Goal: Task Accomplishment & Management: Manage account settings

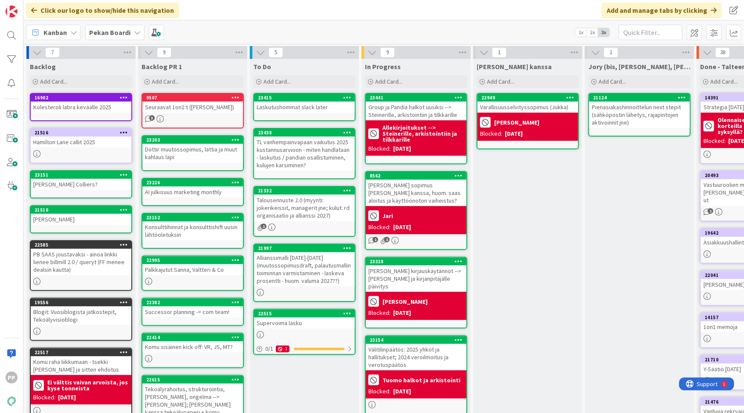
drag, startPoint x: 0, startPoint y: 0, endPoint x: 540, endPoint y: 289, distance: 612.1
click at [273, 87] on div "Add Card..." at bounding box center [304, 81] width 102 height 13
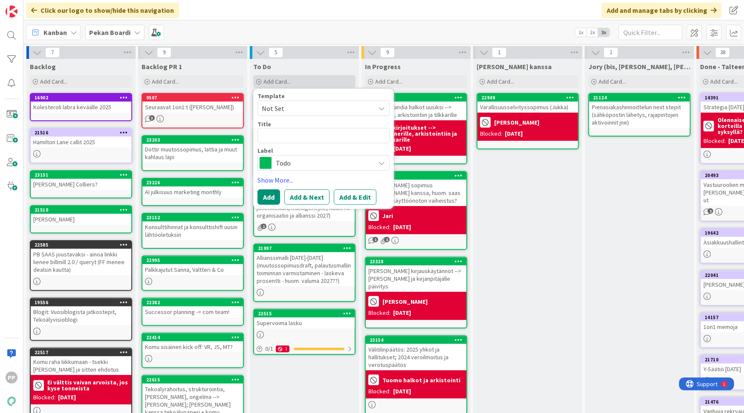
type textarea "x"
type textarea "R"
type textarea "x"
type textarea "Re"
type textarea "x"
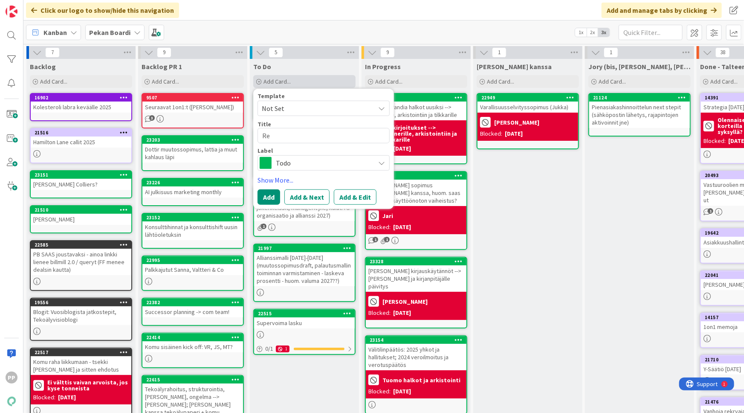
type textarea "Rek"
type textarea "x"
type textarea "Rekl"
type textarea "x"
type textarea "Rekla"
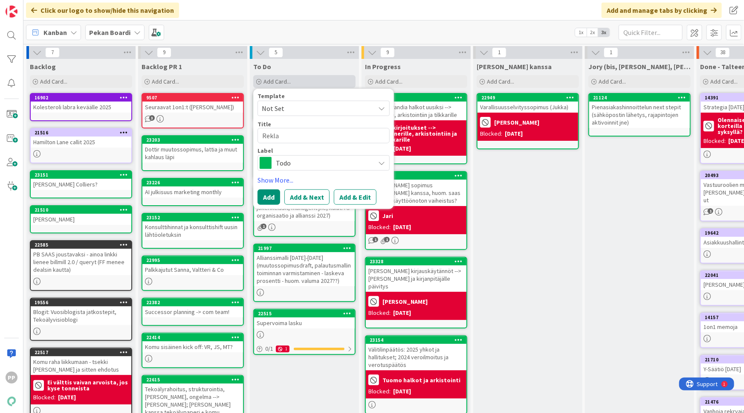
type textarea "x"
type textarea "Reklam"
type textarea "x"
type textarea "Reklama"
type textarea "x"
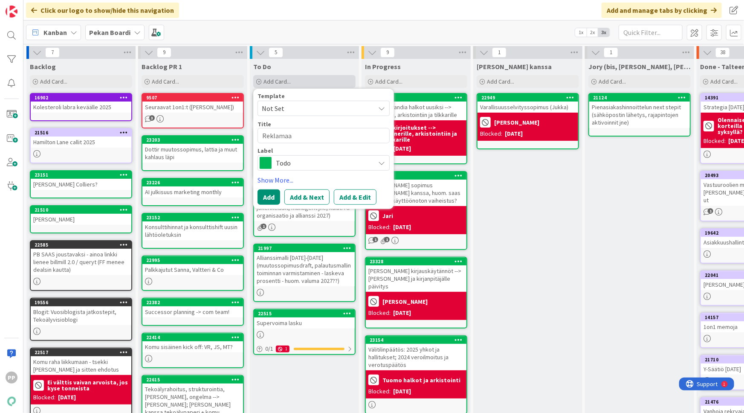
type textarea "Reklamaat"
type textarea "x"
type textarea "Reklamaati"
type textarea "x"
type textarea "Reklamaatio"
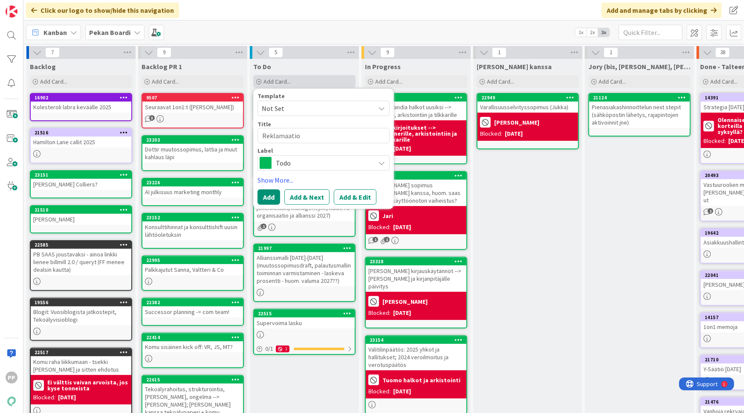
type textarea "x"
type textarea "Reklamaatiov"
type textarea "x"
type textarea "Reklamaatiova"
type textarea "x"
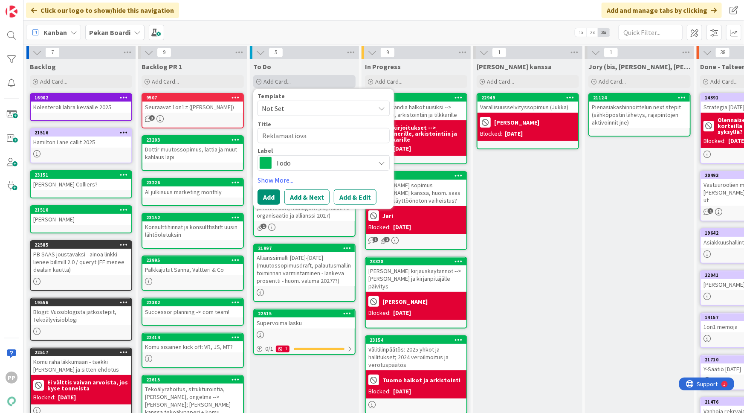
type textarea "Reklamaatiovas"
type textarea "x"
type textarea "Reklamaatiovasti"
type textarea "x"
type textarea "Reklamaatiovastin"
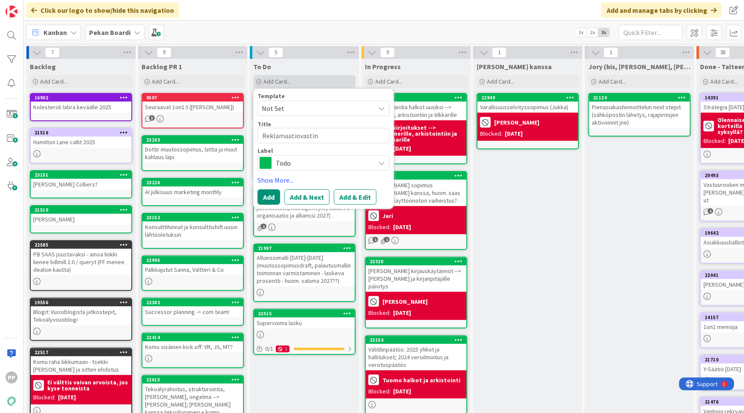
type textarea "x"
type textarea "Reklamaatiovastine"
type textarea "x"
type textarea "Reklamaatiovastine:"
type textarea "x"
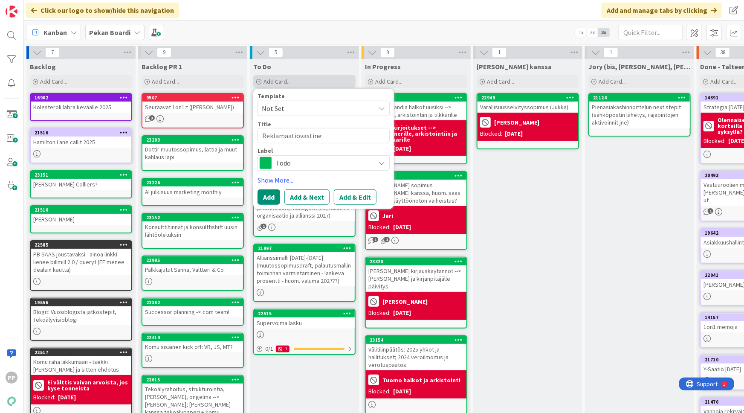
type textarea "Reklamaatiovastine:"
type textarea "x"
type textarea "Reklamaatiovastine: P"
type textarea "x"
type textarea "Reklamaatiovastine: Po"
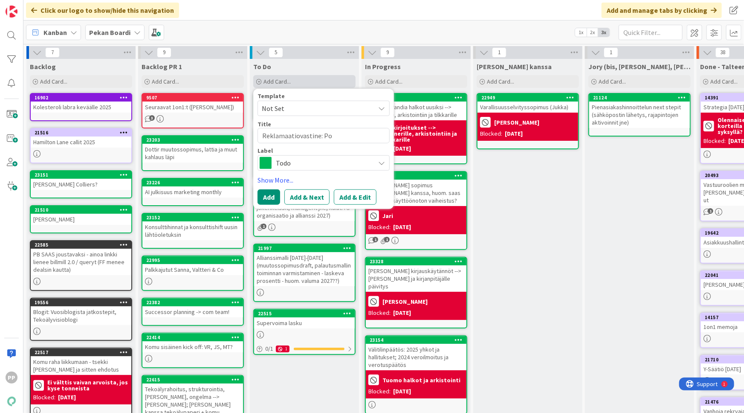
type textarea "x"
type textarea "Reklamaatiovastine: Pow"
type textarea "x"
type textarea "Reklamaatiovastine: Power"
type textarea "x"
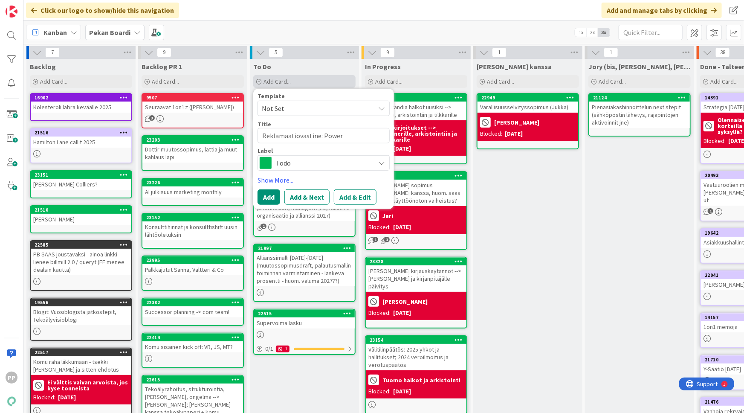
type textarea "Reklamaatiovastine: PowerB"
type textarea "x"
type textarea "Reklamaatiovastine: PowerBI"
type textarea "x"
type textarea "Reklamaatiovastine: PowerBI?"
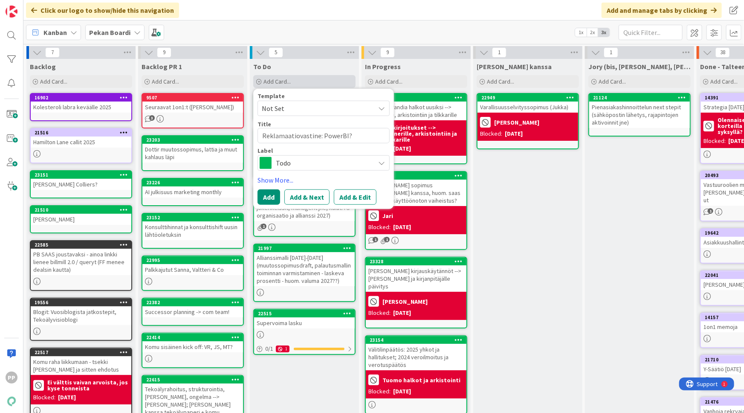
type textarea "x"
type textarea "Reklamaatiovastine: PowerBI?"
type textarea "x"
type textarea "Reklamaatiovastine: PowerBI? V"
type textarea "x"
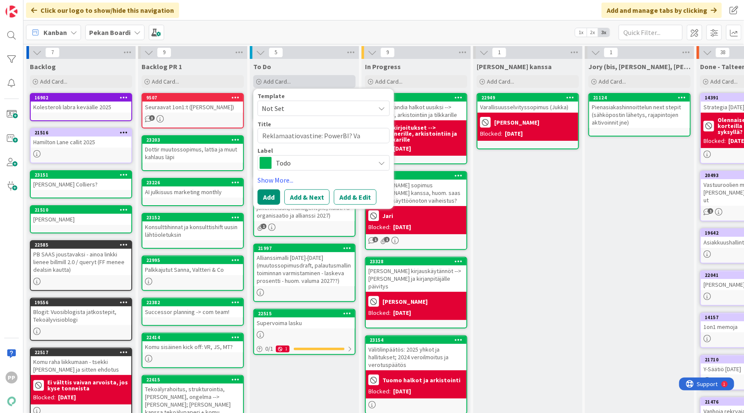
type textarea "Reklamaatiovastine: PowerBI? Var"
type textarea "x"
type textarea "Reklamaatiovastine: PowerBI? [GEOGRAPHIC_DATA]"
type textarea "x"
type textarea "Reklamaatiovastine: PowerBI? [GEOGRAPHIC_DATA]"
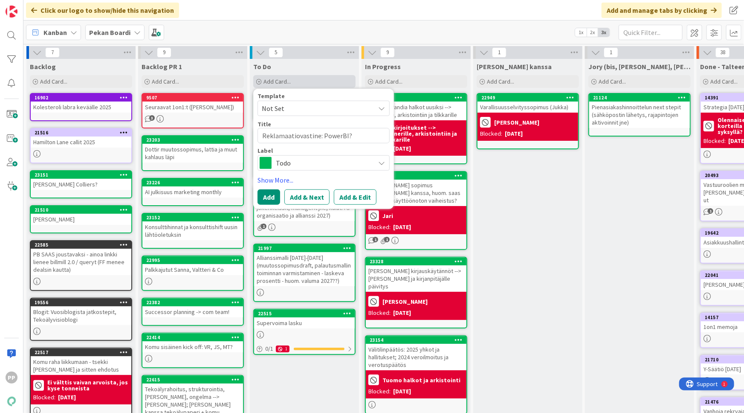
type textarea "x"
type textarea "Reklamaatiovastine: PowerBI? [GEOGRAPHIC_DATA]"
type textarea "x"
type textarea "Reklamaatiovastine: PowerBI? [GEOGRAPHIC_DATA]"
type textarea "x"
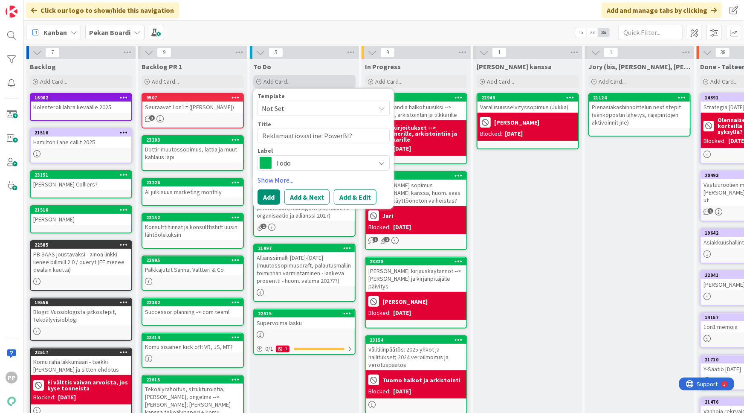
type textarea "Reklamaatiovastine: PowerBI? [GEOGRAPHIC_DATA]"
type textarea "x"
type textarea "Reklamaatiovastine: PowerBI? [GEOGRAPHIC_DATA]"
type textarea "x"
type textarea "Reklamaatiovastine: PowerBI? Varovaisuus"
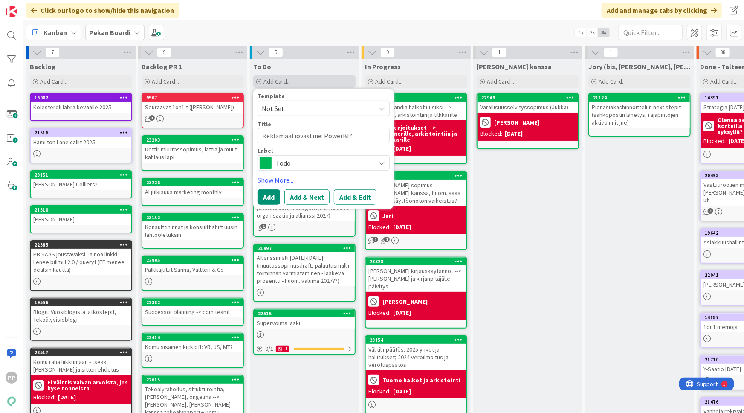
type textarea "x"
type textarea "Reklamaatiovastine: PowerBI? Varovaisuus l"
type textarea "x"
type textarea "Reklamaatiovastine: PowerBI? Varovaisuus la"
type textarea "x"
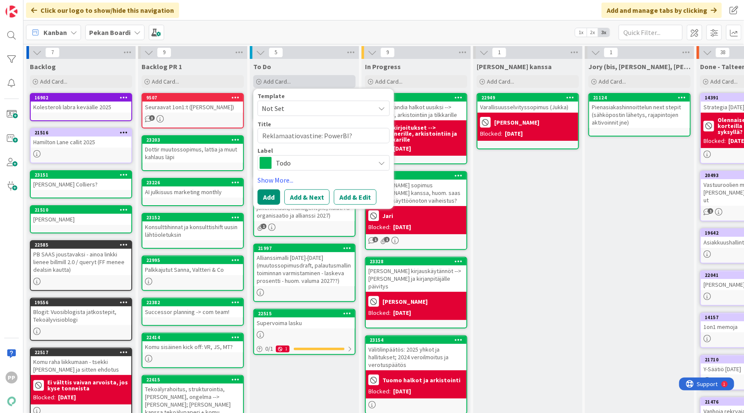
type textarea "Reklamaatiovastine: PowerBI? Varovaisuus las"
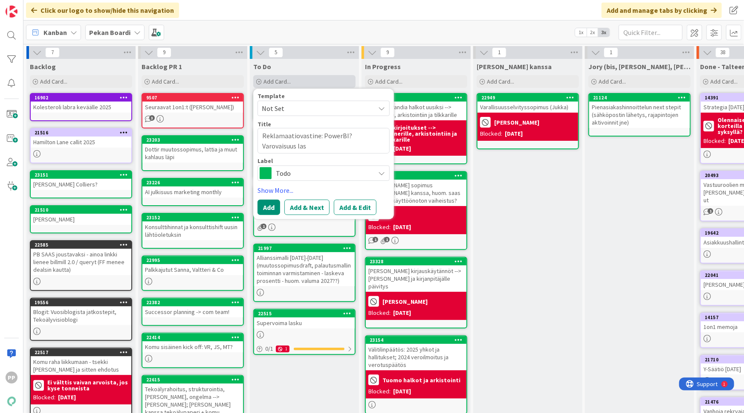
type textarea "x"
type textarea "Reklamaatiovastine: PowerBI? Varovaisuus lask"
type textarea "x"
type textarea "Reklamaatiovastine: PowerBI? Varovaisuus lasku"
type textarea "x"
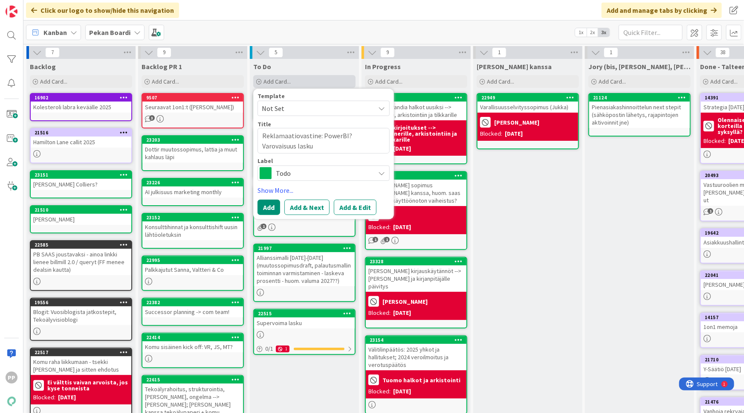
type textarea "Reklamaatiovastine: PowerBI? Varovaisuus laskut"
type textarea "x"
type textarea "Reklamaatiovastine: PowerBI? Varovaisuus laskutu"
type textarea "x"
type textarea "Reklamaatiovastine: PowerBI? Varovaisuus laskutus"
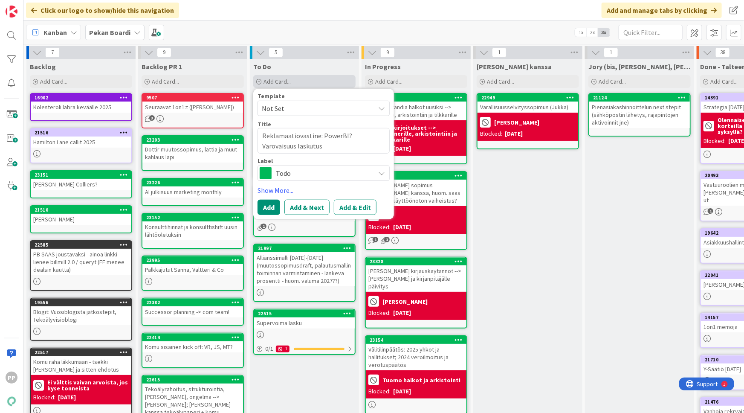
type textarea "x"
type textarea "Reklamaatiovastine: PowerBI? Varovaisuus laskutuso"
type textarea "x"
type textarea "Reklamaatiovastine: PowerBI? Varovaisuus laskutusoi"
type textarea "x"
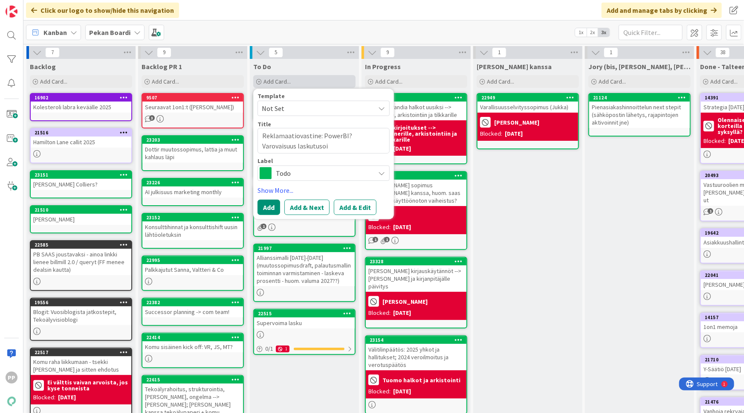
type textarea "Reklamaatiovastine: PowerBI? Varovaisuus laskutusoik"
type textarea "x"
type textarea "Reklamaatiovastine: PowerBI? Varovaisuus laskutusoike"
type textarea "x"
type textarea "Reklamaatiovastine: PowerBI? Varovaisuus laskutusoikeu"
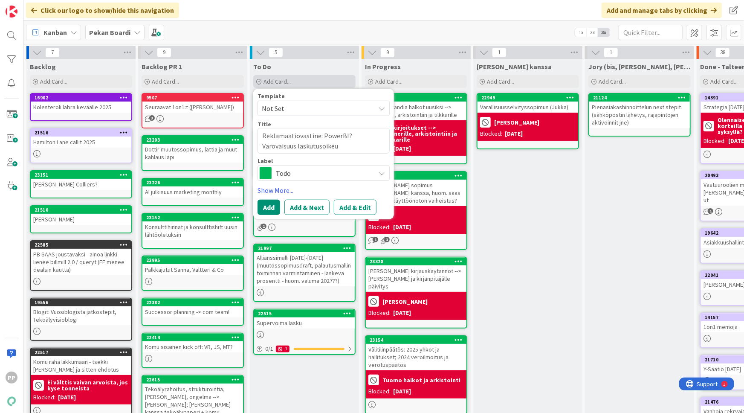
type textarea "x"
type textarea "Reklamaatiovastine: PowerBI? Varovaisuus laskutusoikeud"
type textarea "x"
type textarea "Reklamaatiovastine: PowerBI? Varovaisuus laskutusoikeude"
type textarea "x"
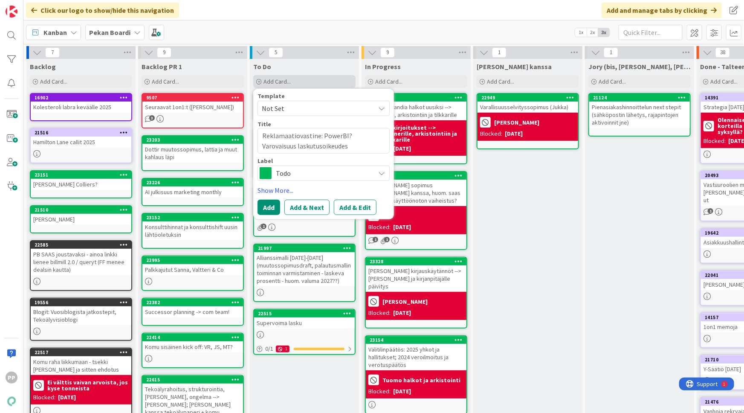
type textarea "Reklamaatiovastine: PowerBI? Varovaisuus laskutusoikeudest"
type textarea "x"
type textarea "Reklamaatiovastine: PowerBI? Varovaisuus laskutusoikeudesta"
type textarea "x"
type textarea "Reklamaatiovastine: PowerBI? Varovaisuus laskutusoikeudesta m"
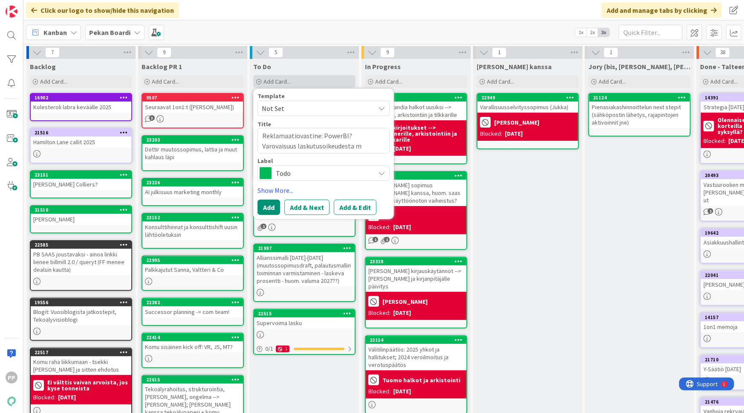
type textarea "x"
type textarea "Reklamaatiovastine: PowerBI? Varovaisuus laskutusoikeudesta ma"
type textarea "x"
type textarea "Reklamaatiovastine: PowerBI? Varovaisuus laskutusoikeudesta main"
type textarea "x"
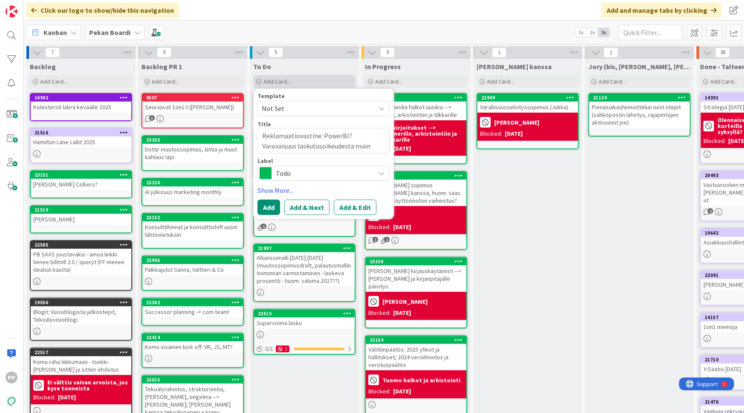
type textarea "Reklamaatiovastine: PowerBI? Varovaisuus laskutusoikeudesta maini"
type textarea "x"
type textarea "Reklamaatiovastine: PowerBI? Varovaisuus laskutusoikeudesta mainit"
type textarea "x"
type textarea "Reklamaatiovastine: PowerBI? Varovaisuus laskutusoikeudesta mainits"
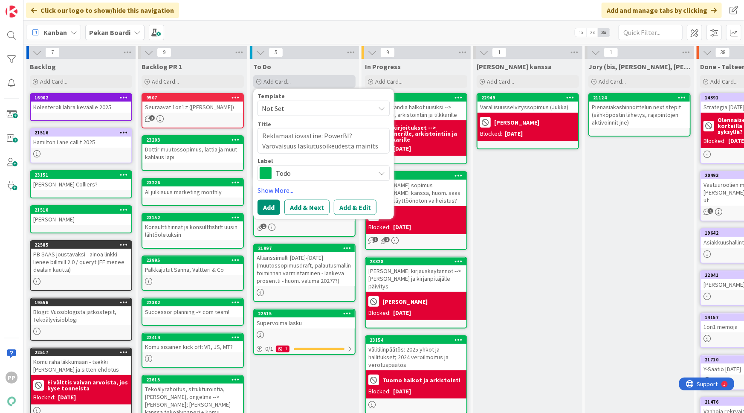
type textarea "x"
type textarea "Reklamaatiovastine: PowerBI? Varovaisuus laskutusoikeudesta mainitsem"
type textarea "x"
type textarea "Reklamaatiovastine: PowerBI? Varovaisuus laskutusoikeudesta mainitsemi"
type textarea "x"
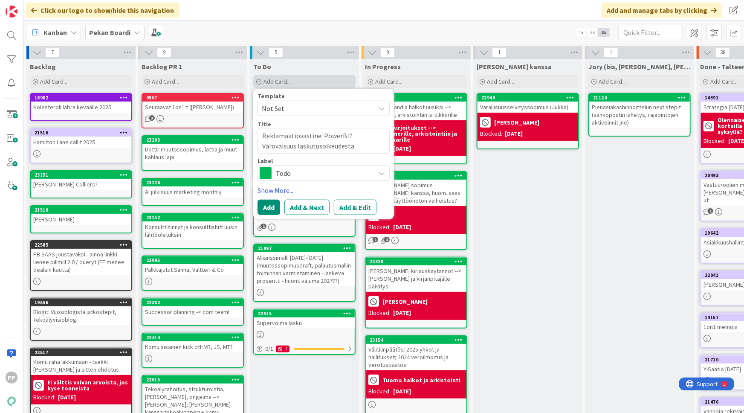
type textarea "Reklamaatiovastine: PowerBI? Varovaisuus laskutusoikeudesta mainitsemis"
type textarea "x"
type textarea "Reklamaatiovastine: PowerBI? Varovaisuus laskutusoikeudesta mainitsemise"
type textarea "x"
type textarea "Reklamaatiovastine: PowerBI? Varovaisuus laskutusoikeudesta mainitsemisen"
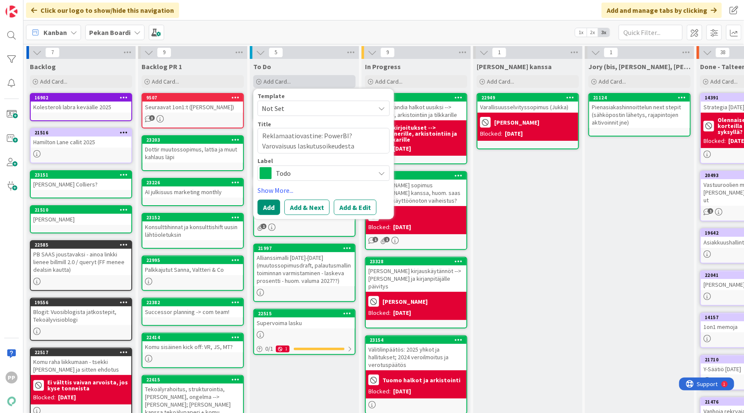
type textarea "x"
type textarea "Reklamaatiovastine: PowerBI? Varovaisuus laskutusoikeudesta mainitsemisen"
type textarea "x"
type textarea "Reklamaatiovastine: PowerBI? Varovaisuus laskutusoikeudesta mainitsemisen ka"
type textarea "x"
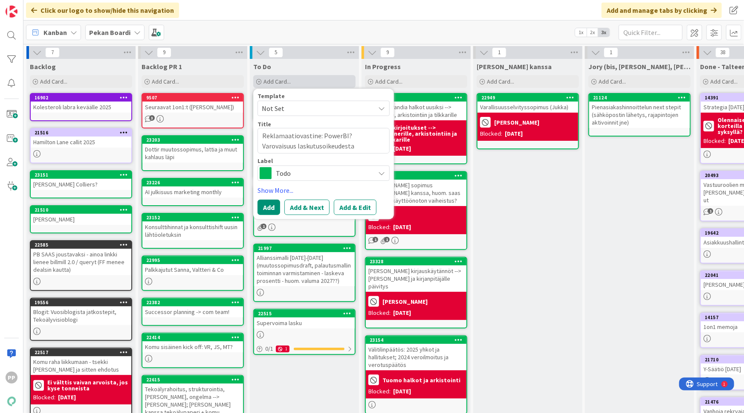
type textarea "Reklamaatiovastine: PowerBI? Varovaisuus laskutusoikeudesta mainitsemisen kans"
type textarea "x"
type textarea "Reklamaatiovastine: PowerBI? Varovaisuus laskutusoikeudesta mainitsemisen kanss"
type textarea "x"
type textarea "Reklamaatiovastine: PowerBI? Varovaisuus laskutusoikeudesta mainitsemisen kanssa"
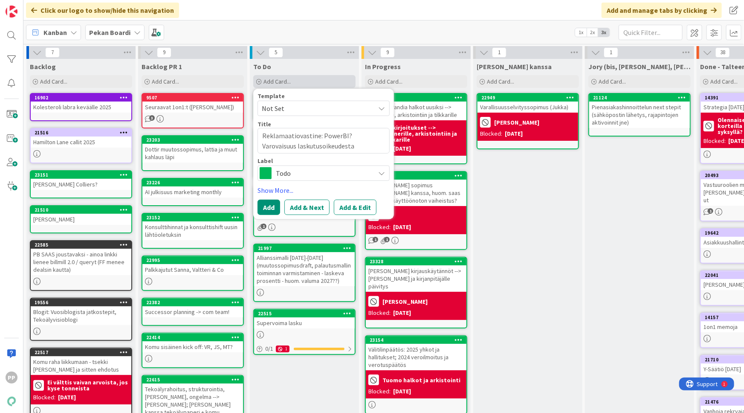
type textarea "x"
type textarea "Reklamaatiovastine: PowerBI? Varovaisuus laskutusoikeudesta mainitsemisen kanss…"
click at [324, 162] on div "Label" at bounding box center [324, 161] width 132 height 6
click at [269, 202] on button "Add" at bounding box center [269, 207] width 23 height 15
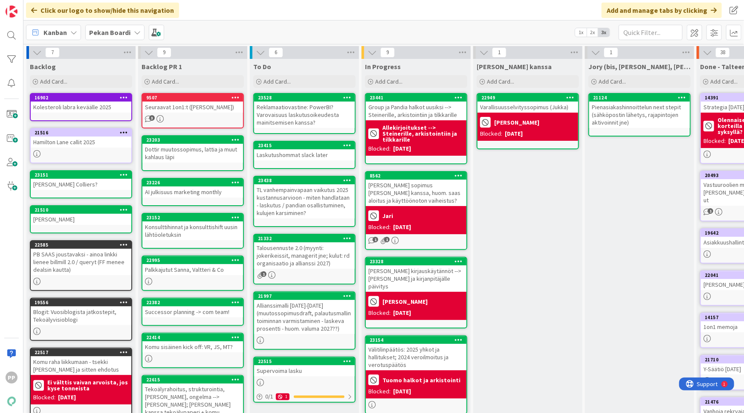
click at [317, 117] on div "Reklamaatiovastine: PowerBI? Varovaisuus laskutusoikeudesta mainitsemisen kanss…" at bounding box center [304, 114] width 101 height 26
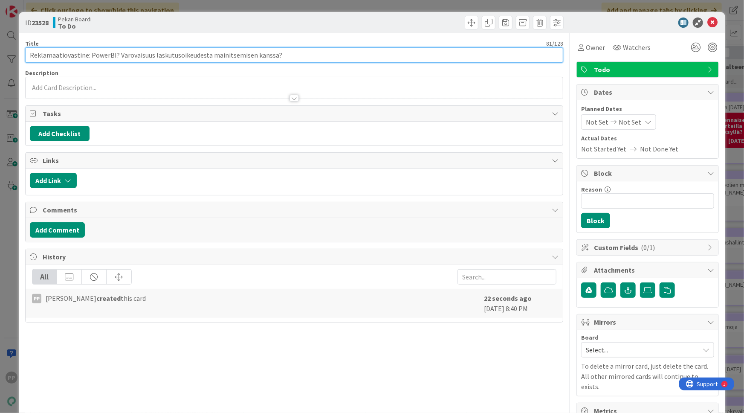
click at [312, 60] on input "Reklamaatiovastine: PowerBI? Varovaisuus laskutusoikeudesta mainitsemisen kanss…" at bounding box center [294, 54] width 538 height 15
type input "Reklamaatiovastine: PowerBI? Varovaisuus laskutusoikeudesta mainitsemisen kanss…"
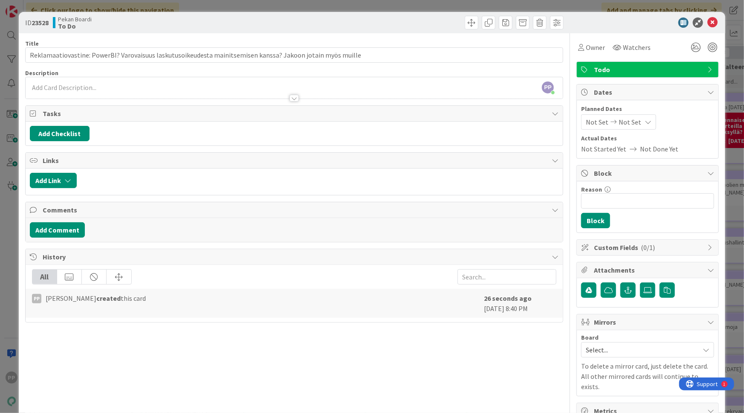
click at [297, 38] on div "Title 107 / 128 Reklamaatiovastine: PowerBI? Varovaisuus laskutusoikeudesta mai…" at bounding box center [294, 298] width 538 height 531
click at [405, 32] on div "ID 23528 Pekan Boardi To Do" at bounding box center [372, 22] width 707 height 21
click at [707, 20] on icon at bounding box center [712, 22] width 10 height 10
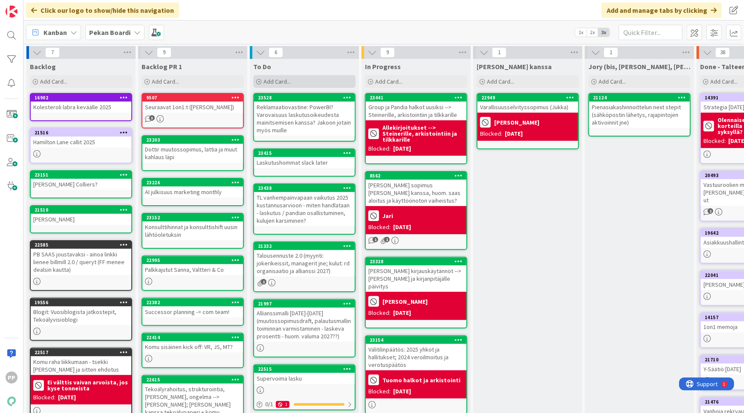
click at [299, 84] on div "Add Card..." at bounding box center [304, 81] width 102 height 13
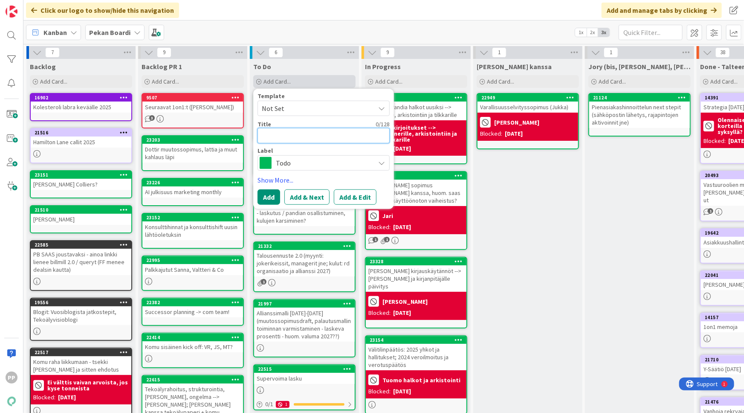
type textarea "x"
type textarea "T"
type textarea "x"
type textarea "To"
type textarea "x"
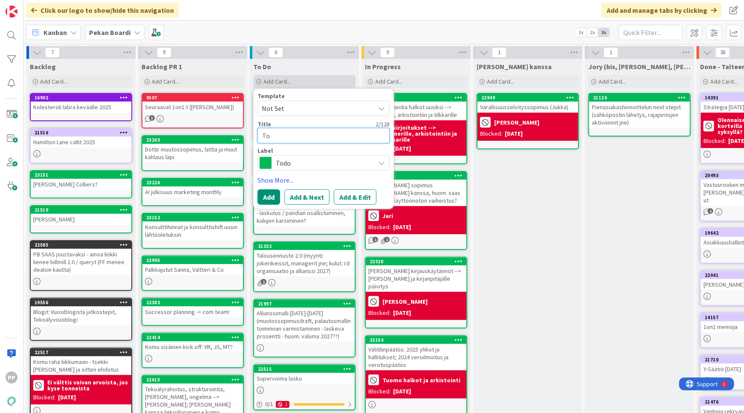
type textarea "Tod"
type textarea "x"
type textarea "Todo"
type textarea "x"
type textarea "Todoj"
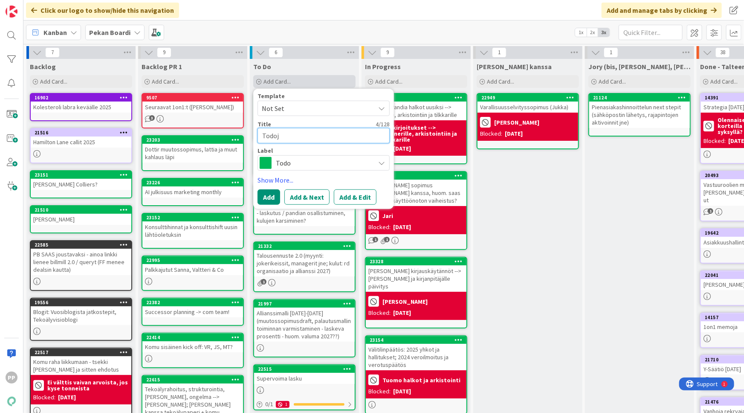
type textarea "x"
type textarea "Todoja"
type textarea "x"
type textarea "[PERSON_NAME]"
type textarea "x"
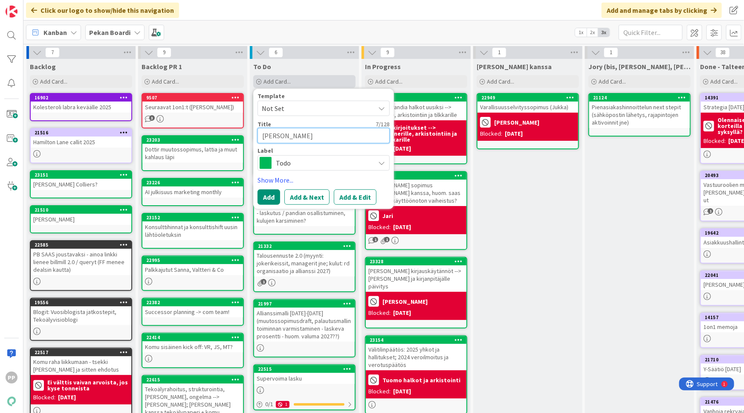
type textarea "[PERSON_NAME]"
type textarea "x"
type textarea "[PERSON_NAME]"
type textarea "x"
type textarea "Todoja koos"
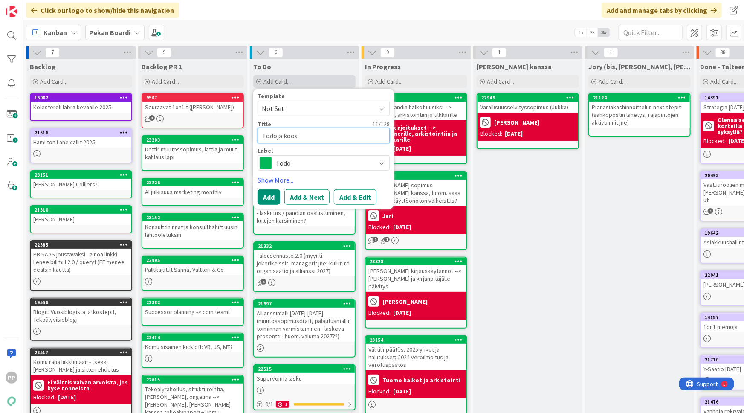
type textarea "x"
type textarea "Todoja koost"
type textarea "x"
type textarea "Todoja kooste"
type textarea "x"
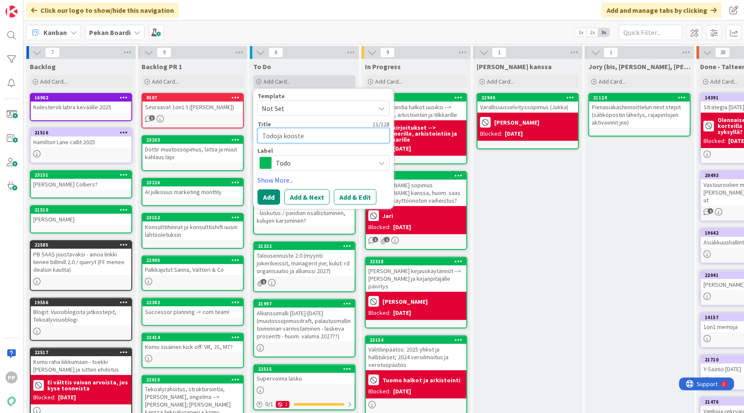
type textarea "Todoja koostet"
type textarea "x"
type textarea "Todoja koostetu"
type textarea "x"
type textarea "Todoja koostetus"
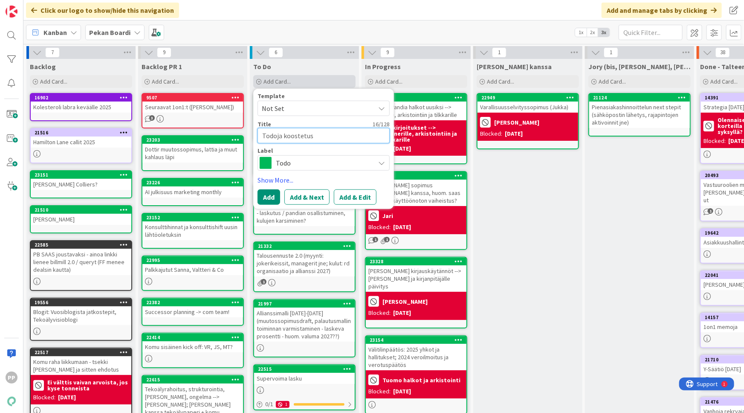
type textarea "x"
type textarea "Todoja koostetust"
type textarea "x"
type textarea "Todoja koostetusti"
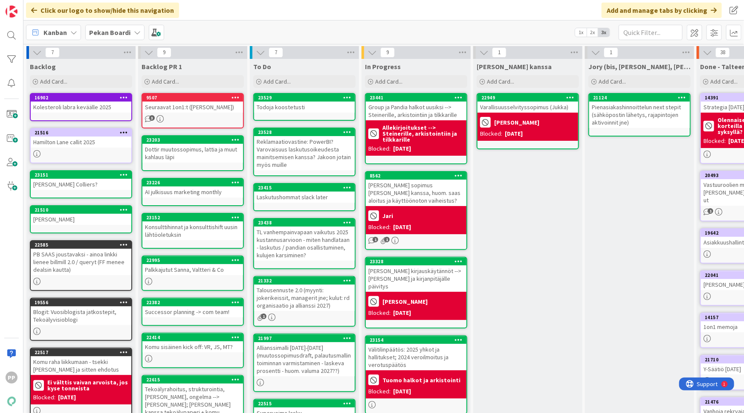
click at [302, 106] on div "Todoja koostetusti" at bounding box center [304, 106] width 101 height 11
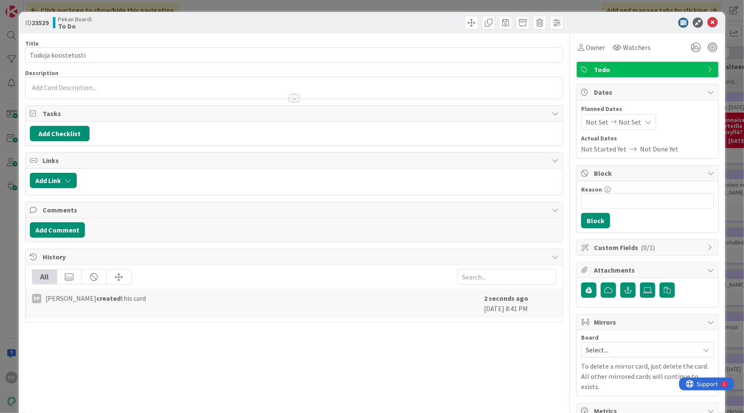
click at [194, 86] on p at bounding box center [294, 88] width 529 height 10
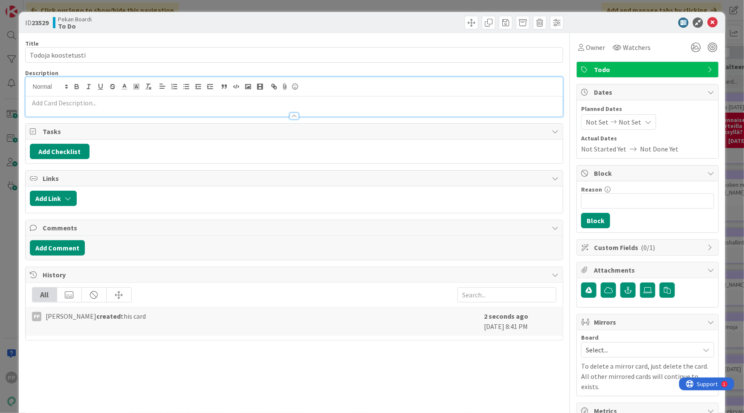
click at [197, 96] on div at bounding box center [295, 86] width 538 height 19
click at [198, 99] on p at bounding box center [294, 103] width 529 height 10
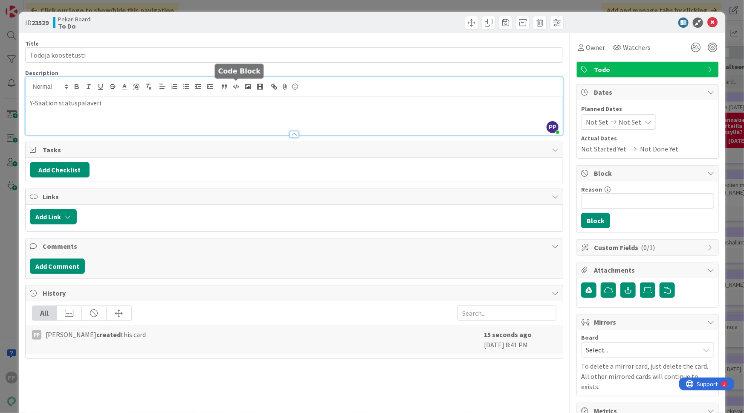
click at [233, 110] on p at bounding box center [294, 113] width 529 height 10
click at [253, 66] on div "Title 18 / 128 [PERSON_NAME] koostetusti Description PP [PERSON_NAME] just join…" at bounding box center [294, 298] width 538 height 531
click at [272, 21] on div "Pekan Boardi To Do" at bounding box center [173, 23] width 240 height 14
click at [277, 6] on div "ID 23529 Pekan Boardi To Do Title 18 / 128 [PERSON_NAME] koostetusti Descriptio…" at bounding box center [372, 206] width 744 height 413
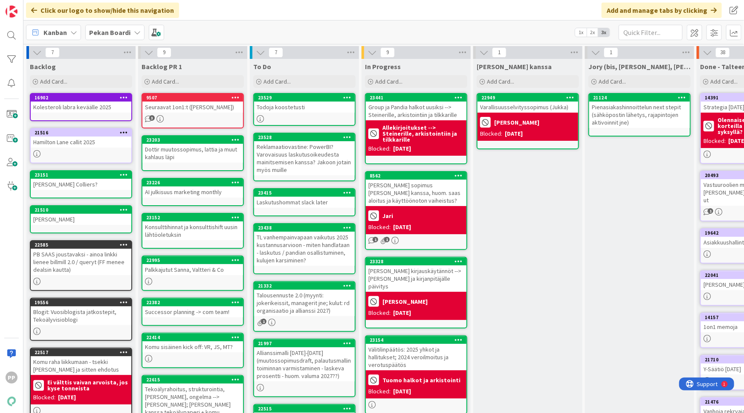
click at [291, 156] on div "Reklamaatiovastine: PowerBI? Varovaisuus laskutusoikeudesta mainitsemisen kanss…" at bounding box center [304, 158] width 101 height 34
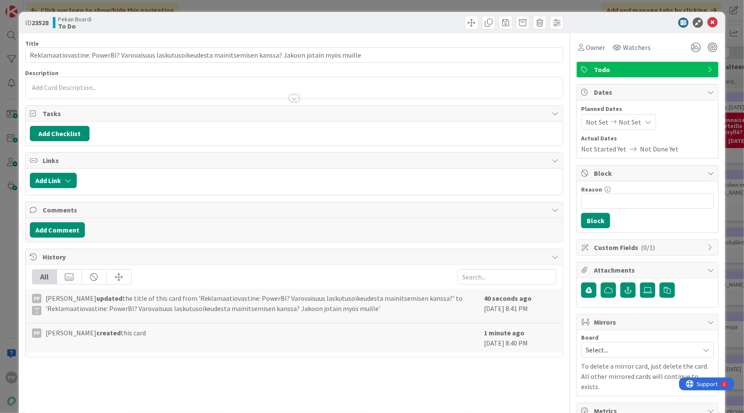
click at [167, 90] on div at bounding box center [295, 94] width 538 height 9
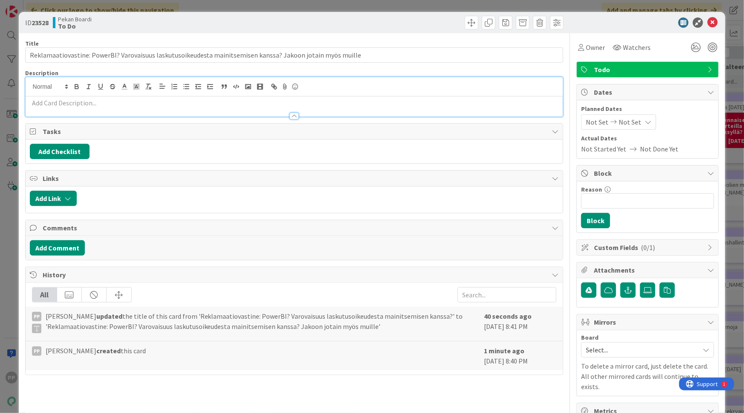
click at [151, 102] on p at bounding box center [294, 103] width 529 height 10
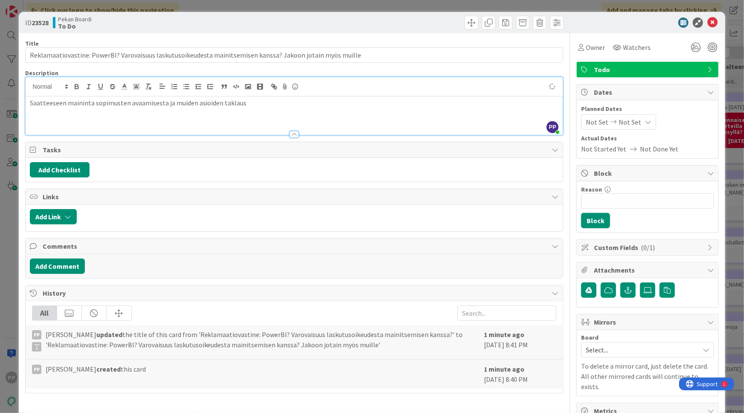
drag, startPoint x: 186, startPoint y: 17, endPoint x: 188, endPoint y: 8, distance: 9.7
click at [186, 17] on div "Pekan Boardi To Do" at bounding box center [173, 23] width 240 height 14
click at [189, 6] on div "ID 23528 Pekan Boardi To Do Title 107 / 128 Reklamaatiovastine: PowerBI? Varova…" at bounding box center [372, 206] width 744 height 413
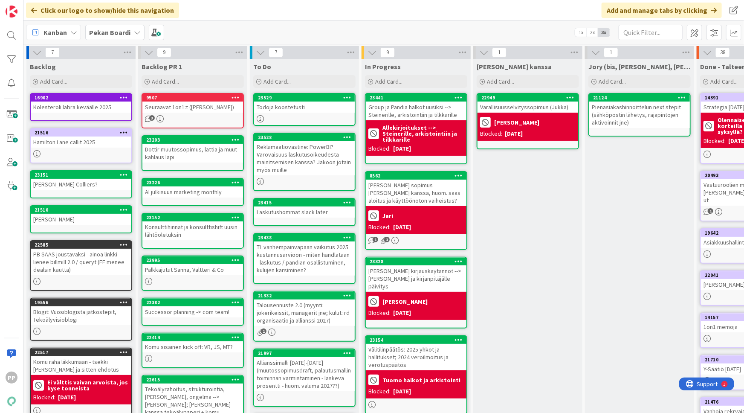
click at [307, 107] on div "Todoja koostetusti" at bounding box center [304, 106] width 101 height 11
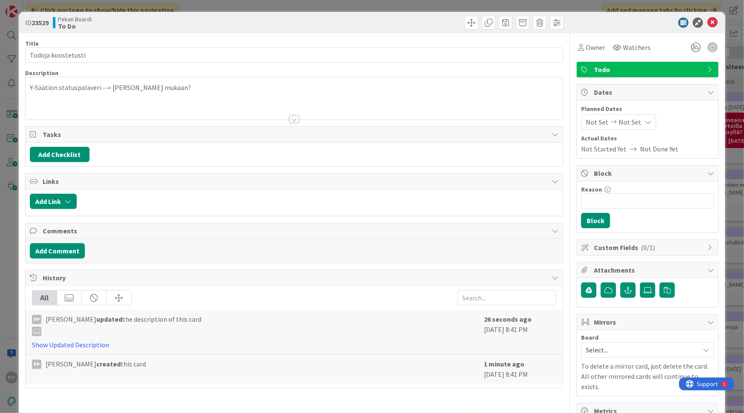
click at [223, 98] on div at bounding box center [295, 109] width 538 height 22
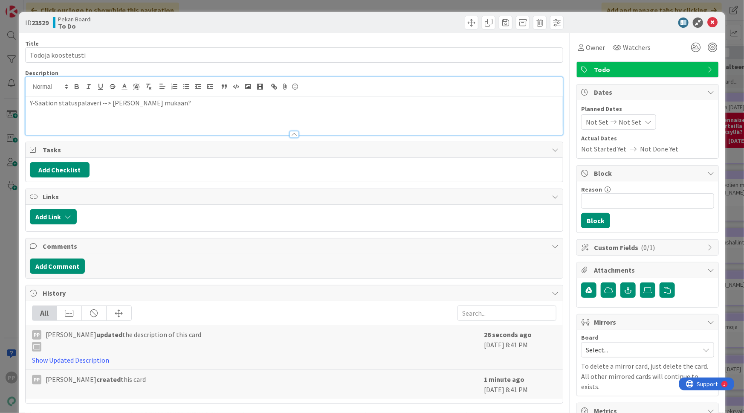
click at [223, 98] on p "Y-Säätiön statuspalaveri --> [PERSON_NAME] mukaan?" at bounding box center [294, 103] width 529 height 10
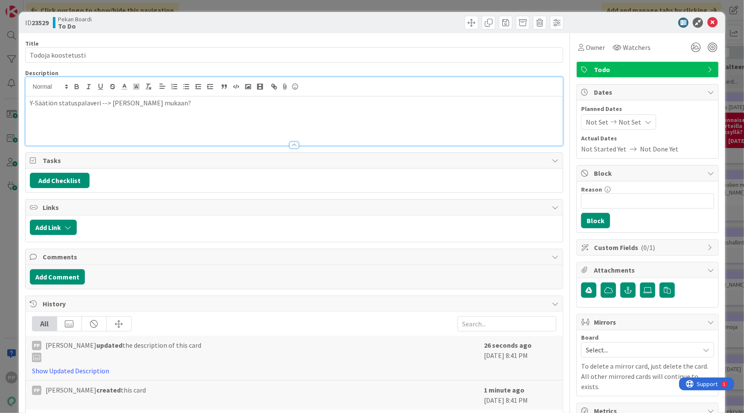
paste div
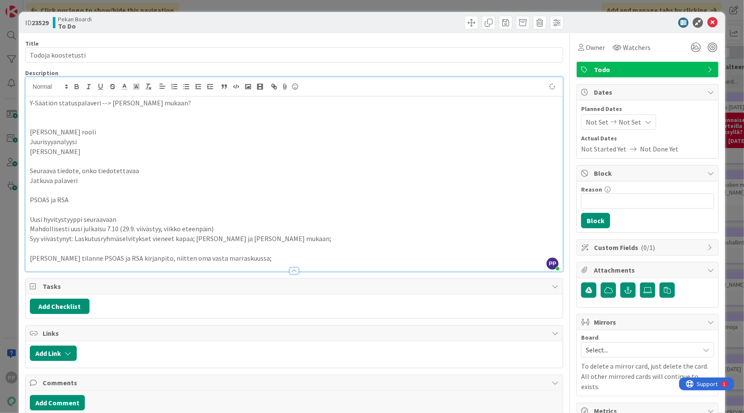
click at [205, 109] on p at bounding box center [294, 113] width 529 height 10
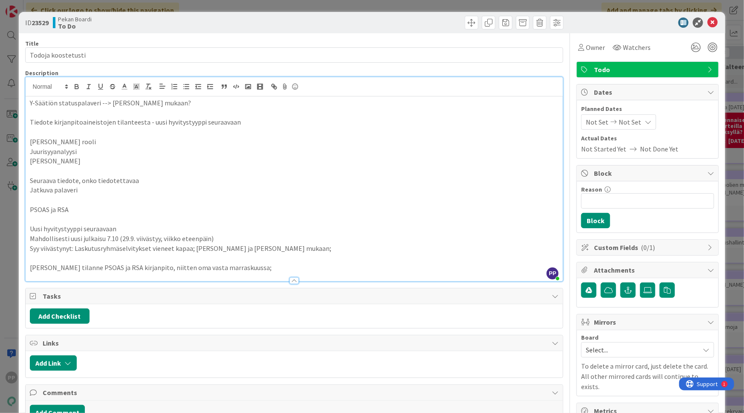
click at [148, 122] on p "Tiedote kirjanpitoaineistojen tilanteesta - uusi hyvitystyyppi seuraavaan" at bounding box center [294, 122] width 529 height 10
click at [257, 122] on p "Tiedote kirjanpitoaineistojen tilanteesta --> uusi hyvitystyyppi seuraavaan" at bounding box center [294, 122] width 529 height 10
click at [156, 124] on p "Tiedote kirjanpitoaineistojen tilanteesta --> uusi hyvitystyyppi seuraavaan" at bounding box center [294, 122] width 529 height 10
click at [262, 125] on p "Tiedote kirjanpitoaineistojen tilanteesta --> Uusi hyvitystyyppi seuraavaan" at bounding box center [294, 122] width 529 height 10
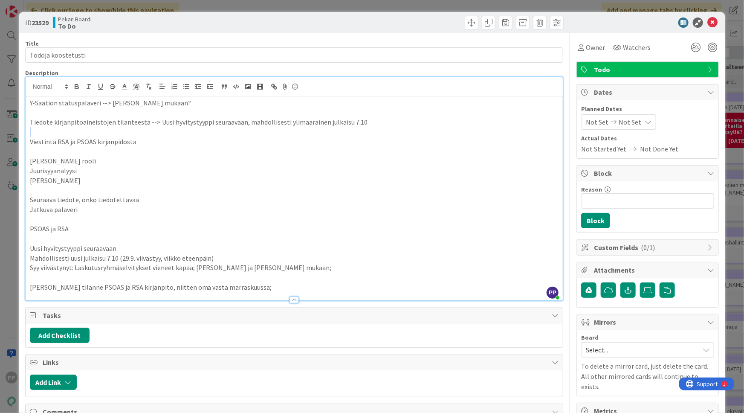
click at [371, 127] on div "Y-Säätiön statuspalaveri --> [PERSON_NAME] mukaan? Tiedote kirjanpitoaineistoje…" at bounding box center [295, 198] width 538 height 204
click at [365, 124] on p "Tiedote kirjanpitoaineistojen tilanteesta --> Uusi hyvitystyyppi seuraavaan, ma…" at bounding box center [294, 122] width 529 height 10
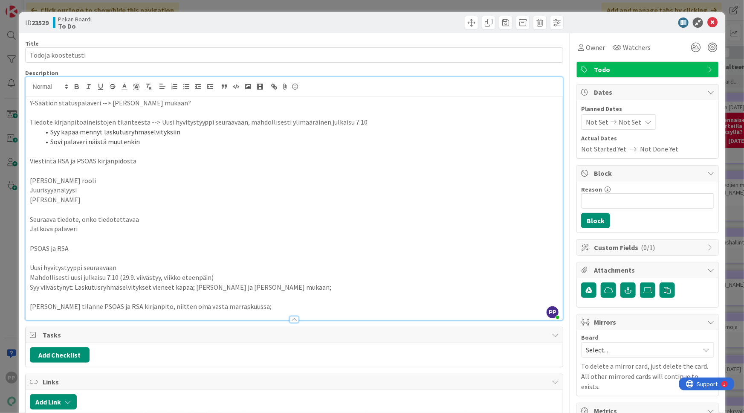
drag, startPoint x: 269, startPoint y: 310, endPoint x: 5, endPoint y: 177, distance: 294.8
click at [5, 177] on div "ID 23529 Pekan Boardi To Do Title 18 / 128 [PERSON_NAME] koostetusti Descriptio…" at bounding box center [372, 206] width 744 height 413
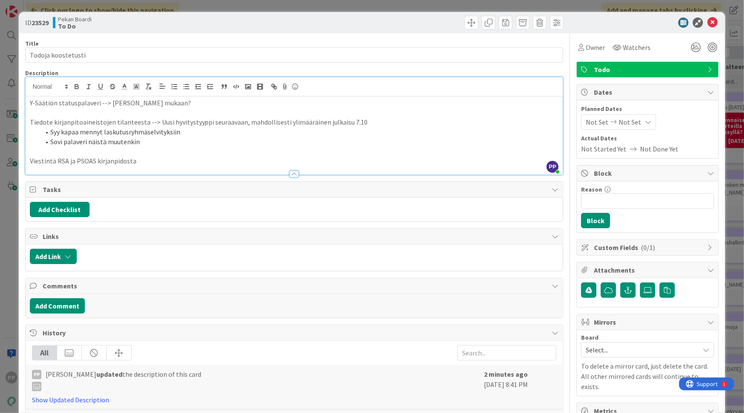
click at [3, 143] on div "ID 23529 Pekan Boardi To Do Title 18 / 128 [PERSON_NAME] koostetusti Descriptio…" at bounding box center [372, 206] width 744 height 413
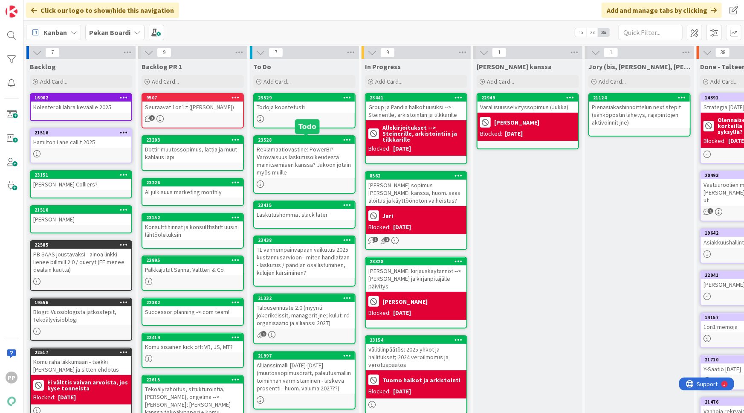
click at [308, 168] on div "Reklamaatiovastine: PowerBI? Varovaisuus laskutusoikeudesta mainitsemisen kanss…" at bounding box center [304, 161] width 101 height 34
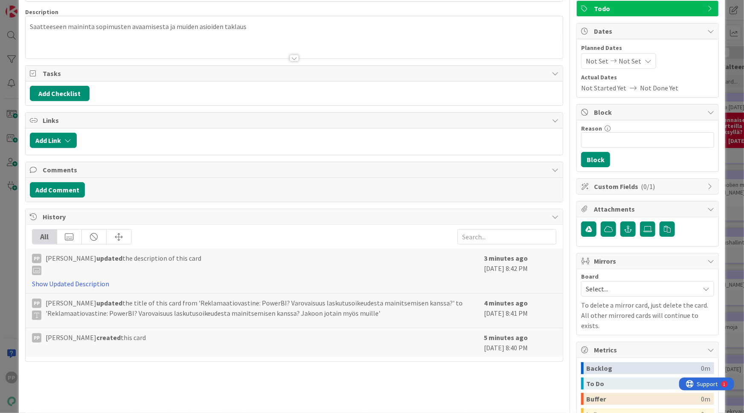
scroll to position [61, 0]
click at [60, 186] on button "Add Comment" at bounding box center [57, 189] width 55 height 15
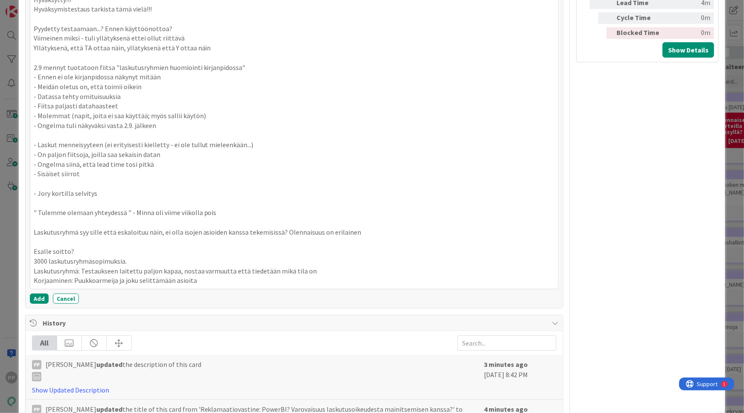
scroll to position [503, 0]
click at [38, 295] on button "Add" at bounding box center [39, 297] width 19 height 10
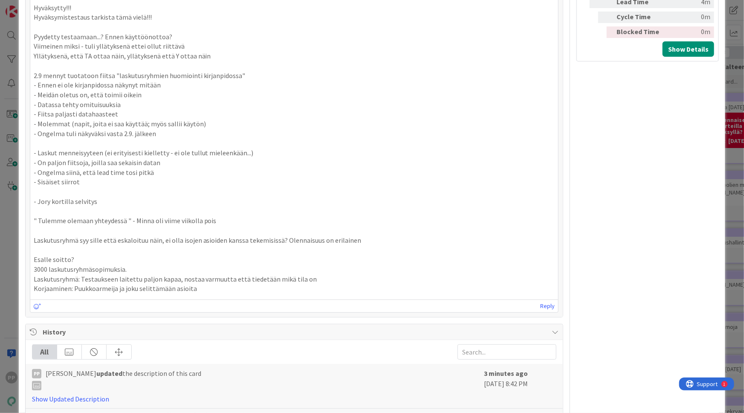
click at [9, 280] on div "ID 23528 Pekan Boardi To Do Title 107 / 128 Reklamaatiovastine: PowerBI? Varova…" at bounding box center [372, 206] width 744 height 413
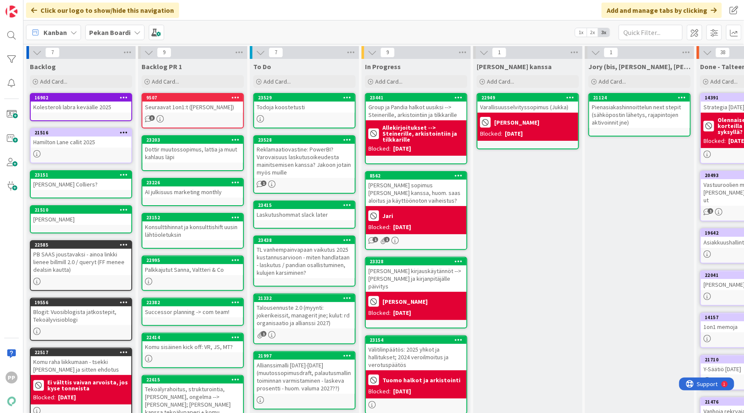
click at [274, 74] on div "To Do Add Card... Template Not Set Title 0 / 128 Label Todo Show More... Add Ad…" at bounding box center [304, 74] width 109 height 31
click at [277, 81] on span "Add Card..." at bounding box center [276, 82] width 27 height 8
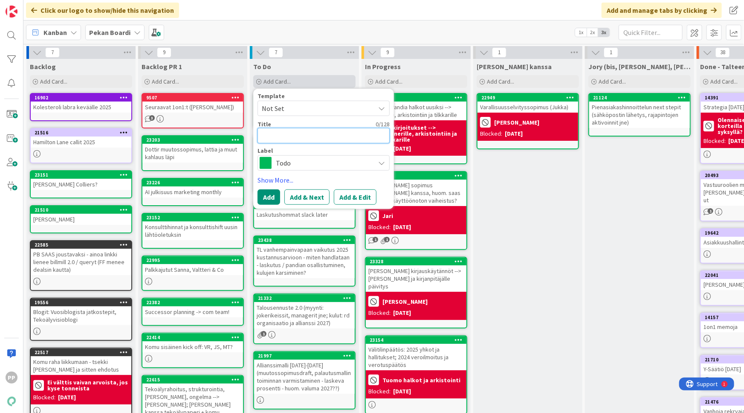
type textarea "x"
type textarea "T"
type textarea "x"
type textarea "Tr"
type textarea "x"
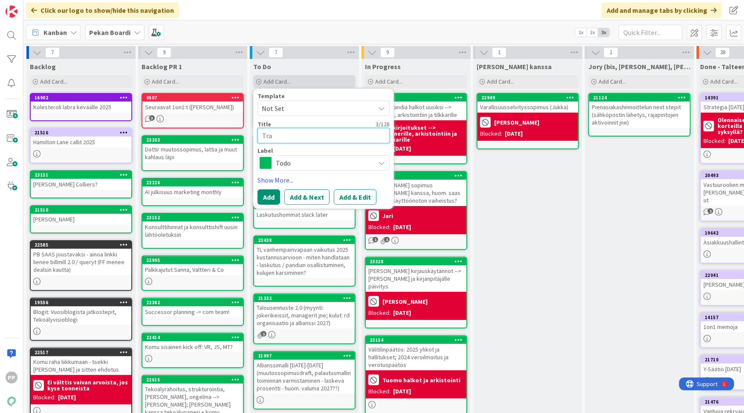
type textarea "Tran"
type textarea "x"
type textarea "Trans"
type textarea "x"
type textarea "Tran"
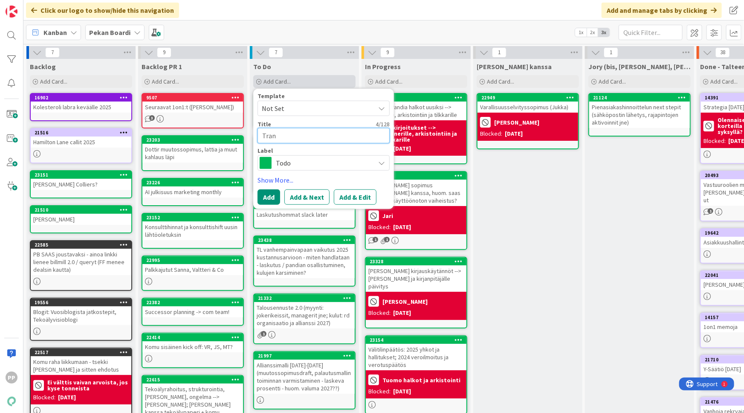
type textarea "x"
type textarea "Transl"
type textarea "x"
type textarea "Transli"
type textarea "x"
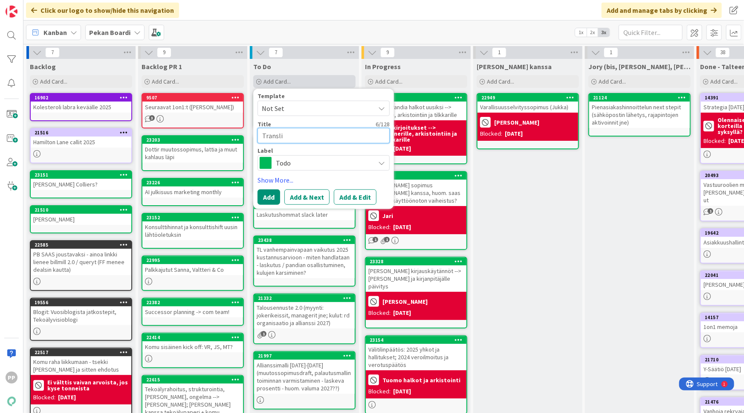
type textarea "Translin"
type textarea "x"
type textarea "Translink"
type textarea "x"
type textarea "Translinkil"
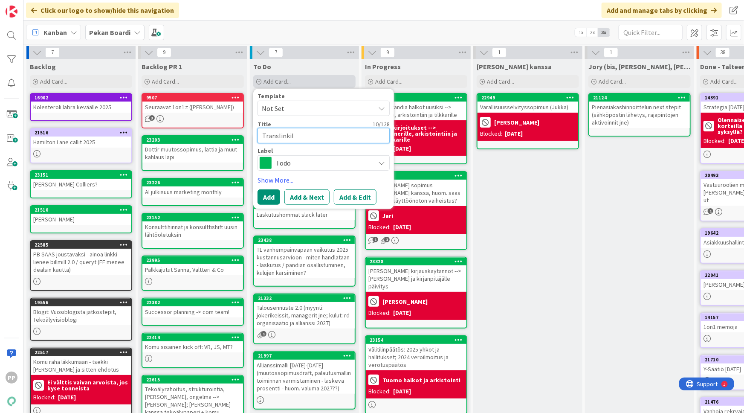
type textarea "x"
type textarea "Translinkilt"
type textarea "x"
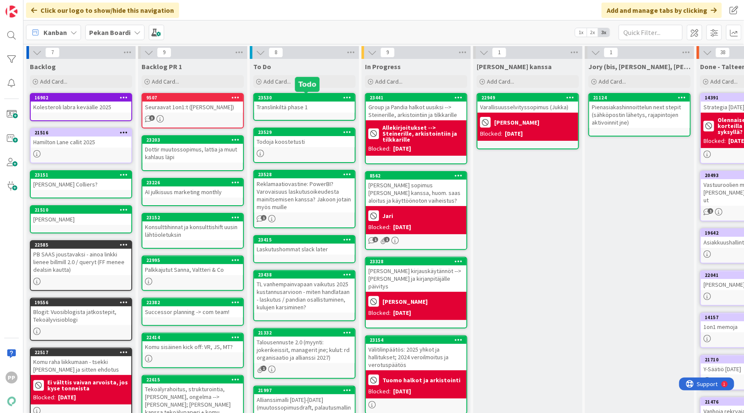
click at [296, 104] on div "Translinkiltä phase 1" at bounding box center [304, 106] width 101 height 11
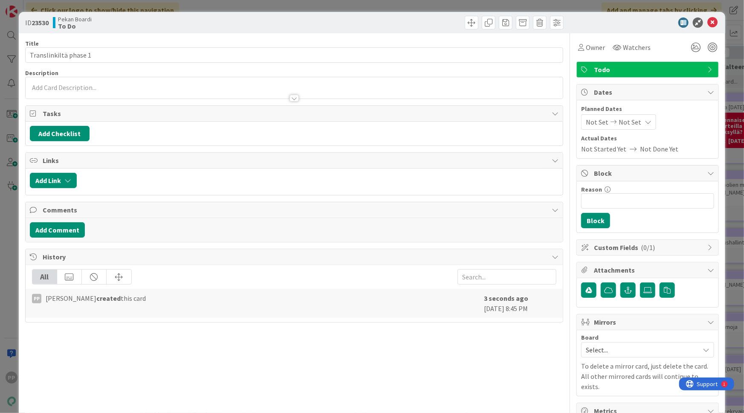
click at [183, 90] on div at bounding box center [295, 94] width 538 height 9
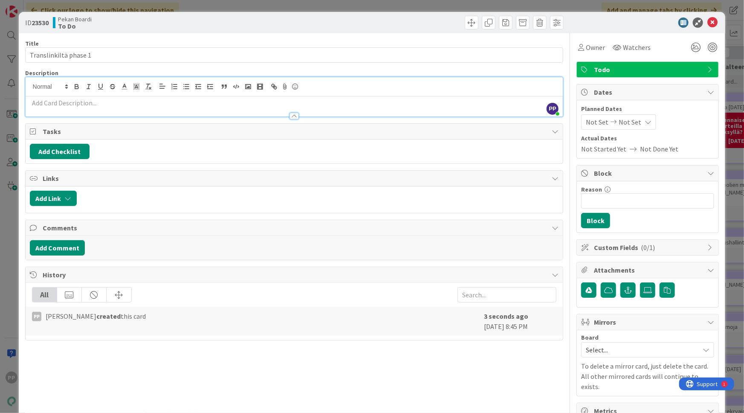
click at [151, 102] on p at bounding box center [294, 103] width 529 height 10
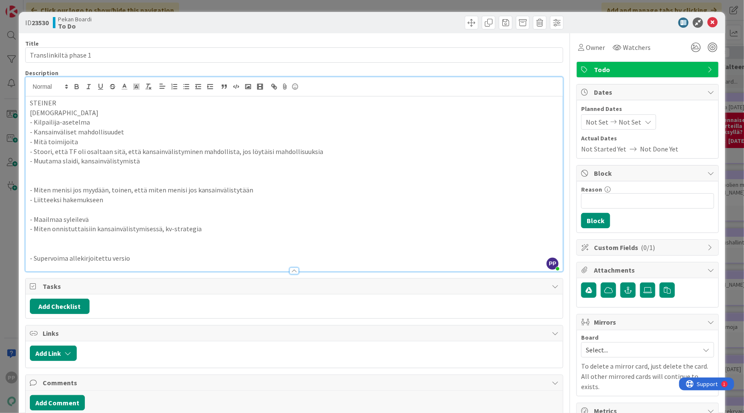
click at [178, 67] on div "Title 21 / 128 Translinkiltä phase 1 Description PP [PERSON_NAME] just joined S…" at bounding box center [294, 298] width 538 height 531
click at [161, 260] on p "- Supervoima allekirjoitettu versio" at bounding box center [294, 258] width 529 height 10
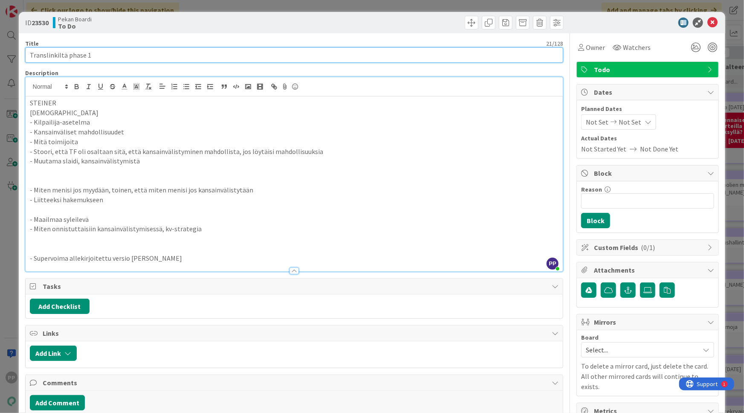
click at [206, 53] on input "Translinkiltä phase 1" at bounding box center [294, 54] width 538 height 15
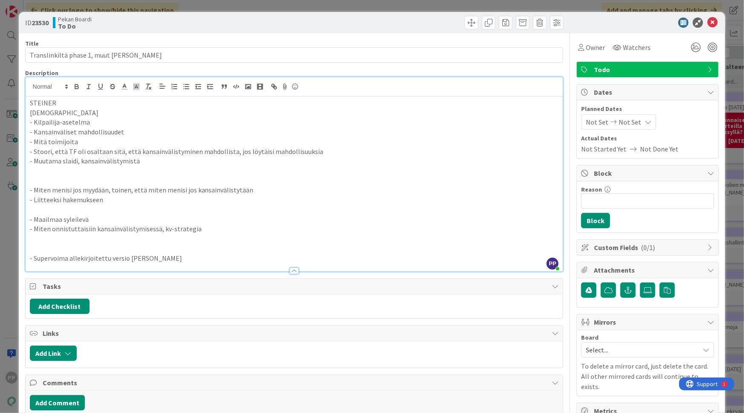
drag, startPoint x: 224, startPoint y: 14, endPoint x: 230, endPoint y: 3, distance: 12.8
click at [230, 3] on div "ID 23530 Pekan Boardi To Do Title 40 / 128 Translinkiltä phase 1, muut Henrin t…" at bounding box center [372, 206] width 744 height 413
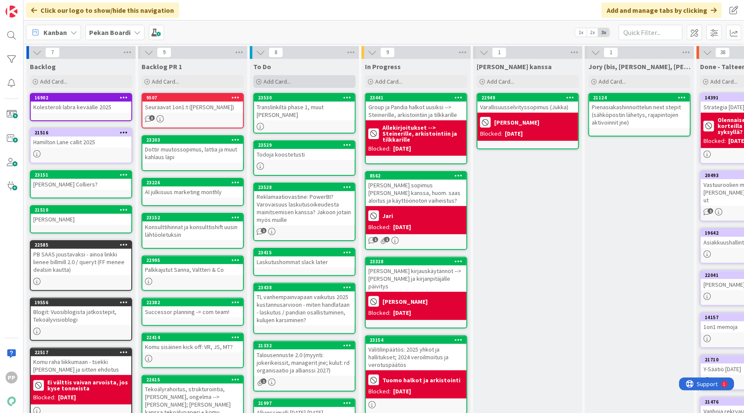
click at [280, 84] on span "Add Card..." at bounding box center [276, 82] width 27 height 8
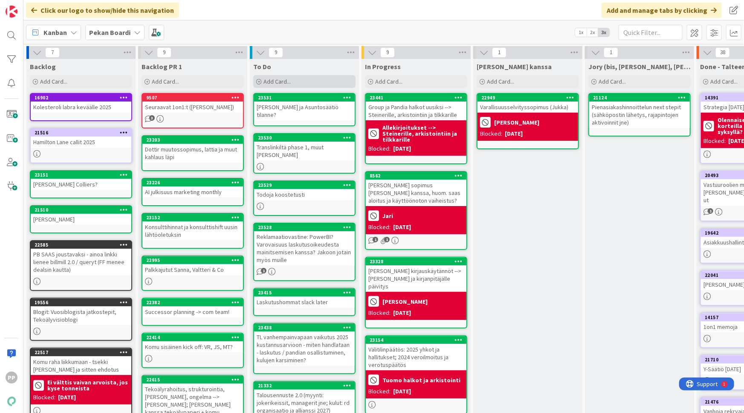
click at [321, 79] on div "Add Card..." at bounding box center [304, 81] width 102 height 13
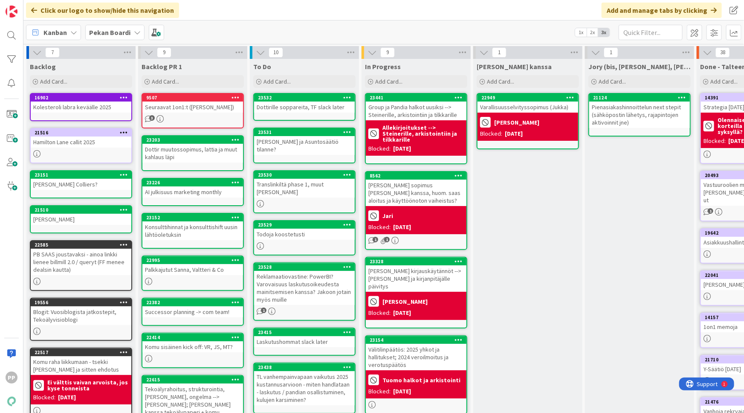
click at [304, 292] on div "Reklamaatiovastine: PowerBI? Varovaisuus laskutusoikeudesta mainitsemisen kanss…" at bounding box center [304, 288] width 101 height 34
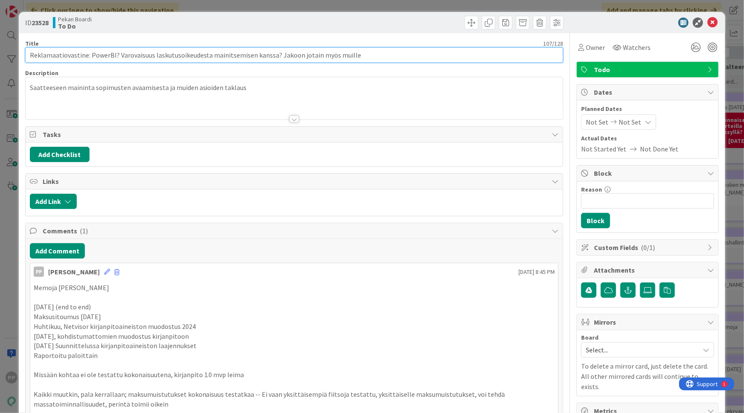
click at [358, 54] on input "Reklamaatiovastine: PowerBI? Varovaisuus laskutusoikeudesta mainitsemisen kanss…" at bounding box center [294, 54] width 538 height 15
type input "Reklamaatiovastine: PowerBI? Varovaisuus laskutusoikeudesta mainitsemisen kanss…"
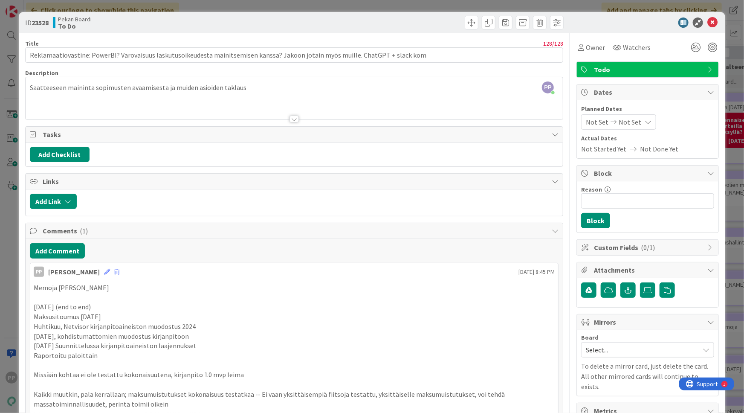
click at [348, 41] on div "128 / 128" at bounding box center [302, 44] width 522 height 8
click at [336, 9] on div "ID 23528 Pekan Boardi To Do Title 128 / 128 Reklamaatiovastine: PowerBI? Varova…" at bounding box center [372, 206] width 744 height 413
